Goal: Task Accomplishment & Management: Complete application form

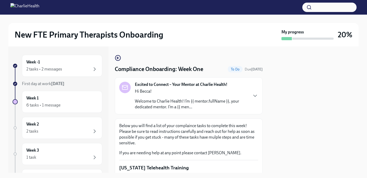
scroll to position [307, 0]
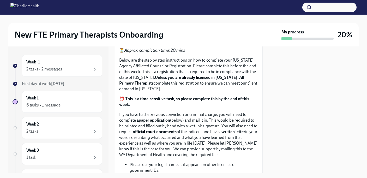
click at [158, 25] on span "Upload CPR/First Aid Training Certificate" at bounding box center [162, 22] width 79 height 5
click at [0, 0] on input "Upload CPR/First Aid Training Certificate" at bounding box center [0, 0] width 0 height 0
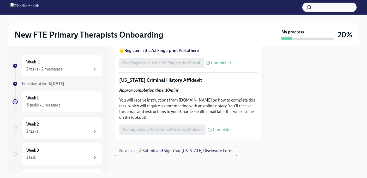
scroll to position [836, 0]
click at [70, 102] on div "6 tasks • 1 message" at bounding box center [61, 105] width 71 height 6
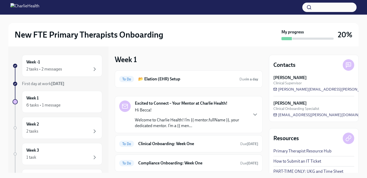
scroll to position [57, 0]
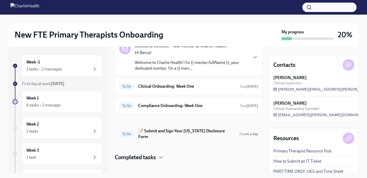
click at [164, 134] on div "To Do 📝 Submit and Sign Your [US_STATE] Disclosure Form Due in a day" at bounding box center [188, 134] width 139 height 14
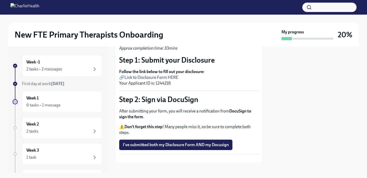
scroll to position [46, 0]
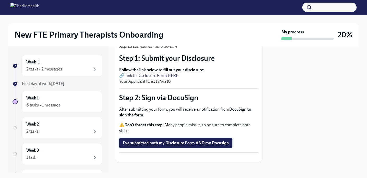
click at [165, 141] on span "I've submitted both my Disclosure Form AND my Docusign" at bounding box center [176, 142] width 106 height 5
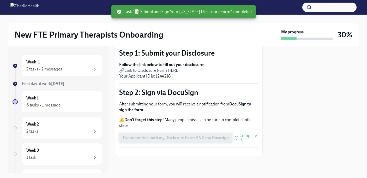
scroll to position [62, 0]
click at [69, 100] on div "Week 1 6 tasks • 1 message" at bounding box center [61, 101] width 71 height 13
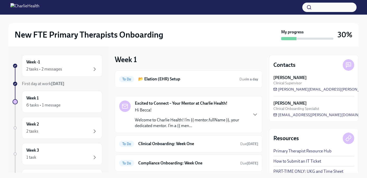
scroll to position [32, 0]
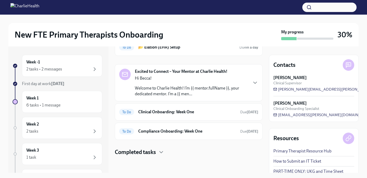
click at [168, 109] on h6 "Clinical Onboarding: Week One" at bounding box center [187, 112] width 98 height 6
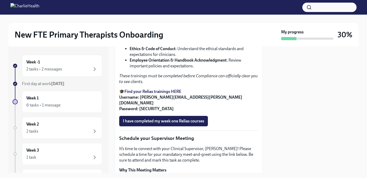
scroll to position [376, 0]
click at [180, 123] on span "I have completed my week one Relias courses" at bounding box center [163, 120] width 81 height 5
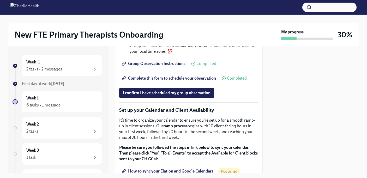
scroll to position [913, 0]
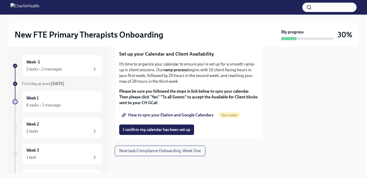
click at [174, 152] on span "Next task : Compliance Onboarding: Week One" at bounding box center [160, 150] width 82 height 5
